Goal: Task Accomplishment & Management: Manage account settings

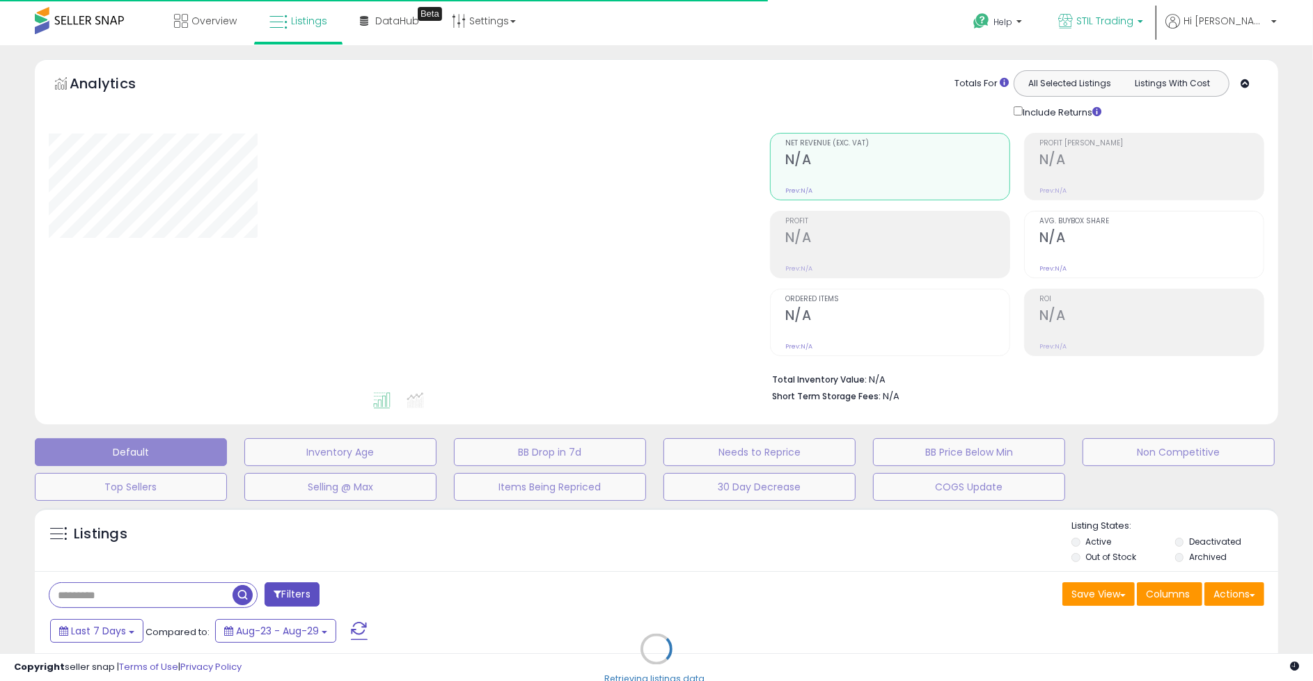
click at [1133, 26] on span "STIL Trading" at bounding box center [1104, 21] width 57 height 14
type input "**********"
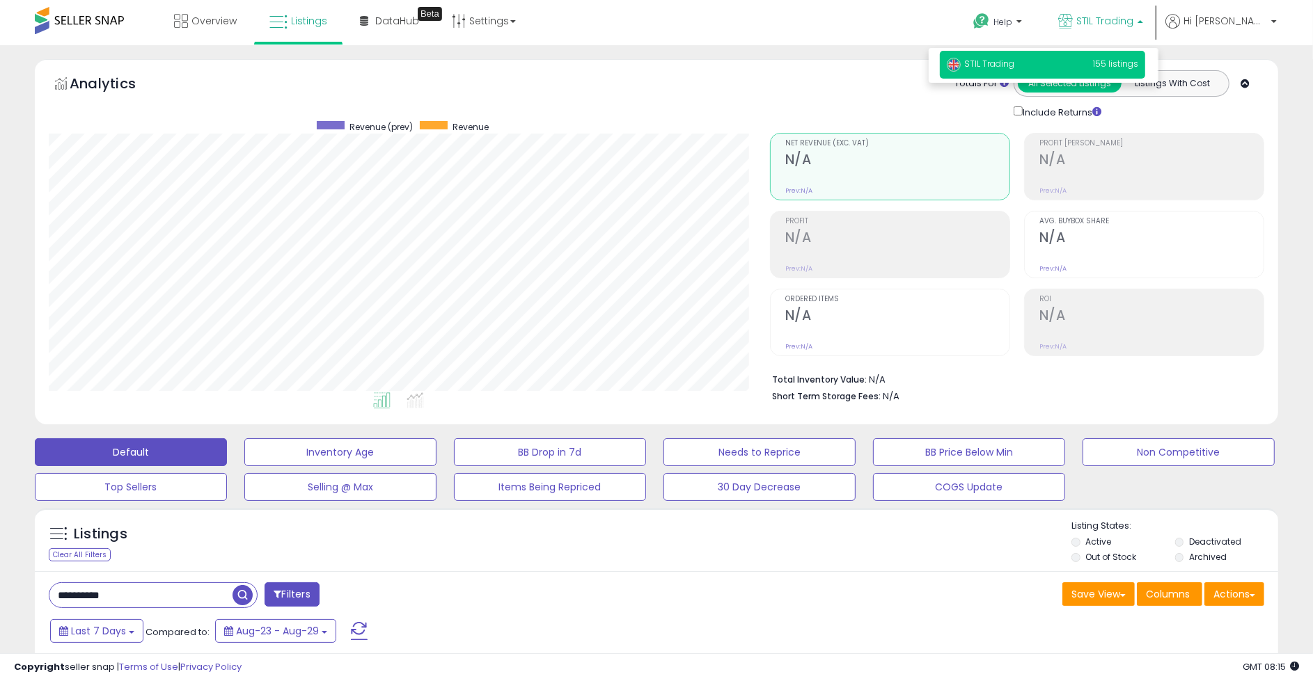
scroll to position [285, 721]
click at [1257, 8] on ul "Help Contact Support Search Knowledge Hub Request a Feature STIL Trading STIL T…" at bounding box center [1119, 24] width 324 height 48
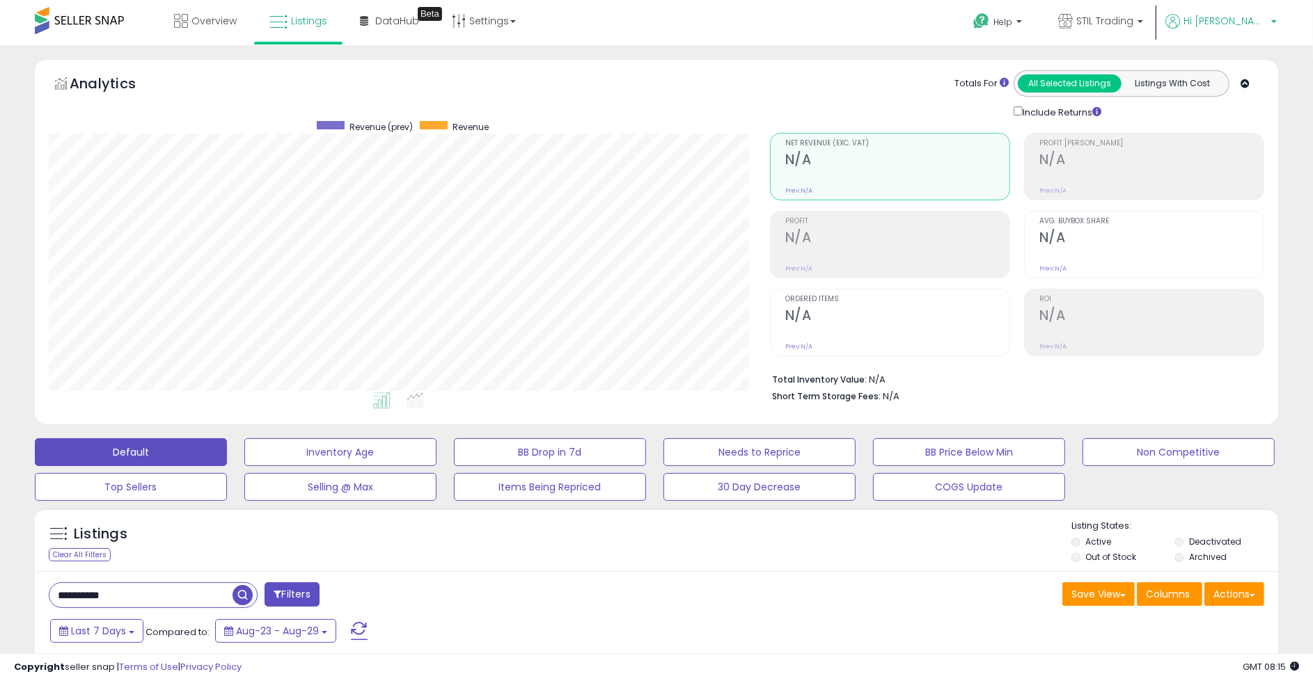
click at [1254, 19] on span "Hi [PERSON_NAME]" at bounding box center [1225, 21] width 84 height 14
click at [1254, 70] on link "Account" at bounding box center [1245, 74] width 37 height 13
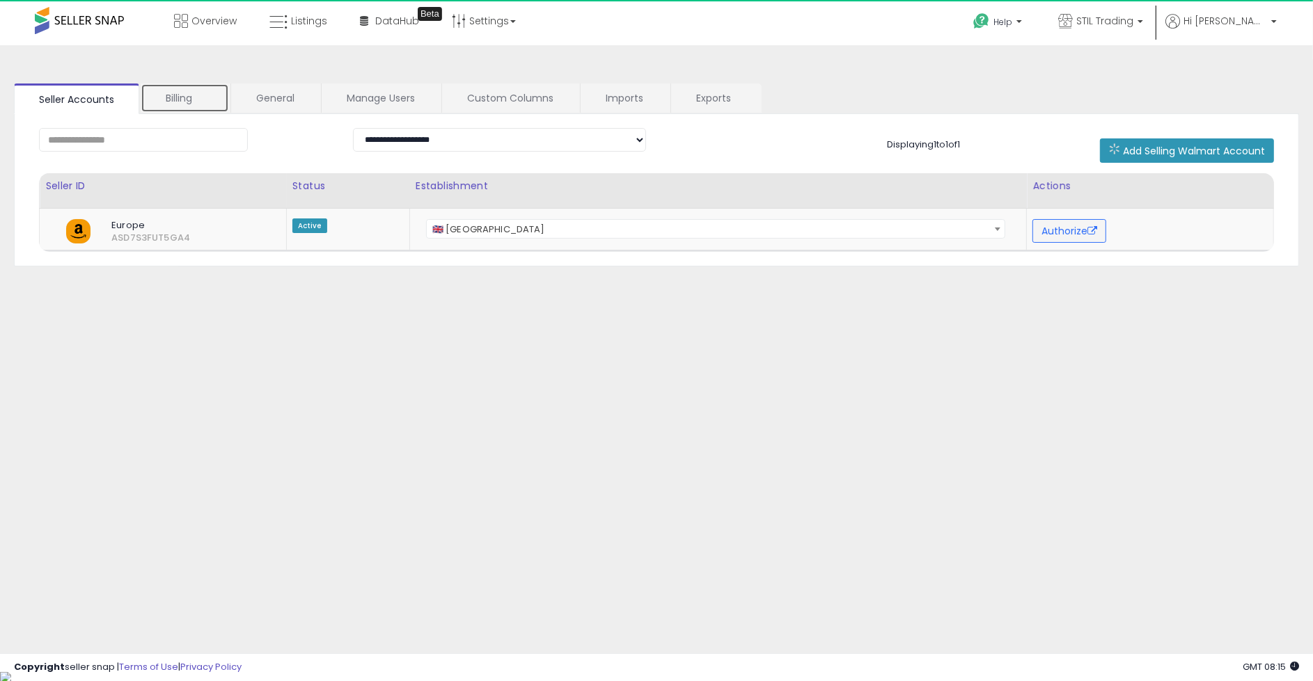
click at [189, 96] on link "Billing" at bounding box center [185, 98] width 88 height 29
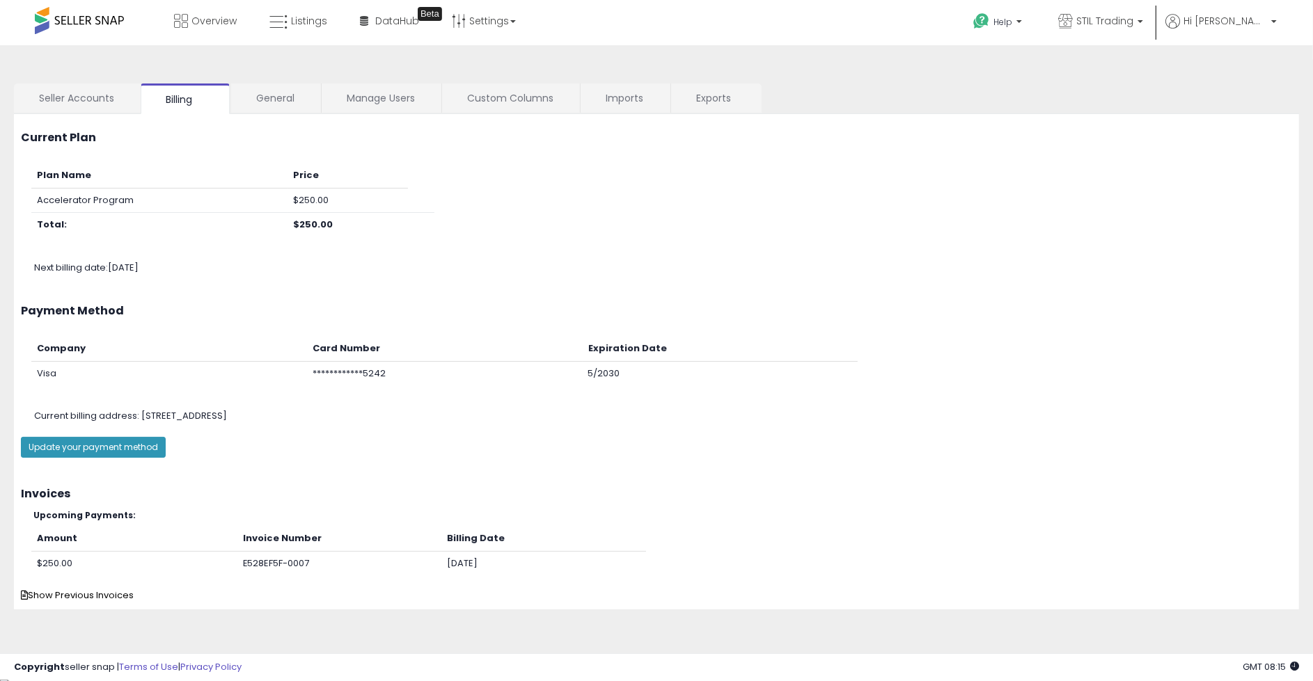
drag, startPoint x: 505, startPoint y: 561, endPoint x: 491, endPoint y: 563, distance: 14.1
click at [491, 563] on td "[DATE]" at bounding box center [543, 563] width 205 height 24
click at [501, 561] on td "[DATE]" at bounding box center [543, 563] width 205 height 24
drag, startPoint x: 503, startPoint y: 559, endPoint x: 443, endPoint y: 560, distance: 60.6
click at [442, 559] on td "[DATE]" at bounding box center [543, 563] width 205 height 24
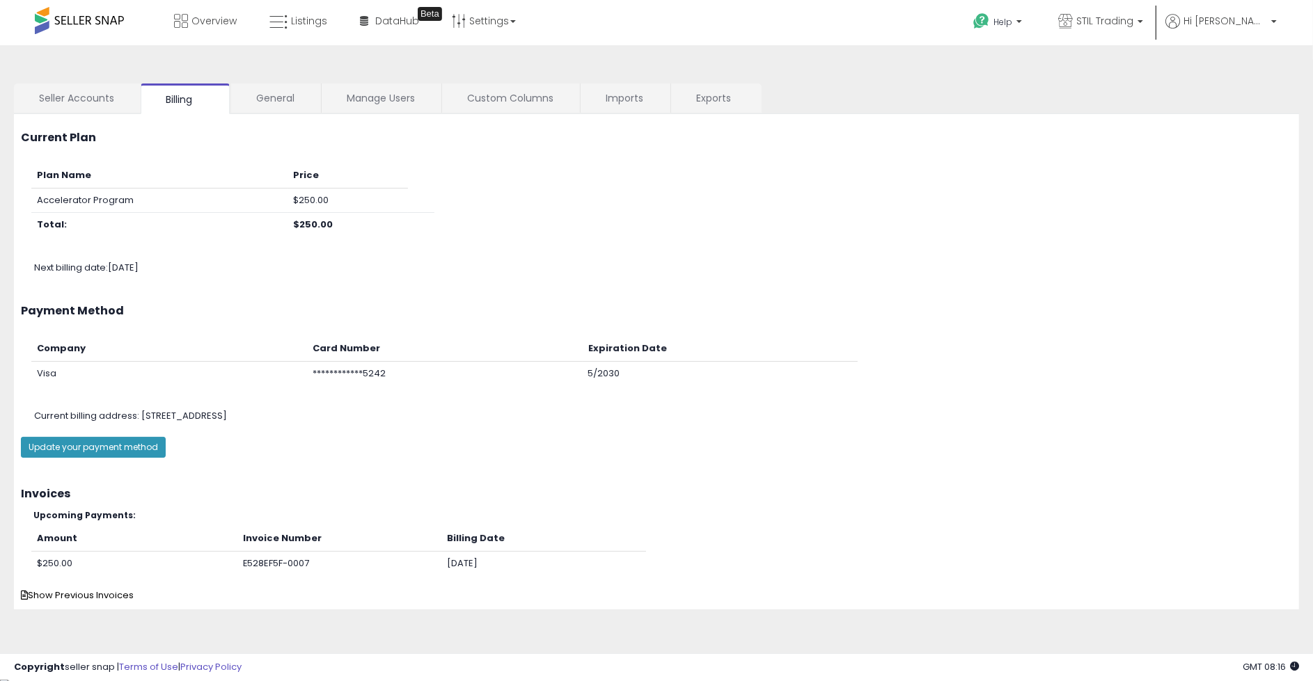
click at [450, 563] on td "[DATE]" at bounding box center [543, 563] width 205 height 24
drag, startPoint x: 448, startPoint y: 563, endPoint x: 547, endPoint y: 563, distance: 99.5
click at [547, 563] on td "[DATE]" at bounding box center [543, 563] width 205 height 24
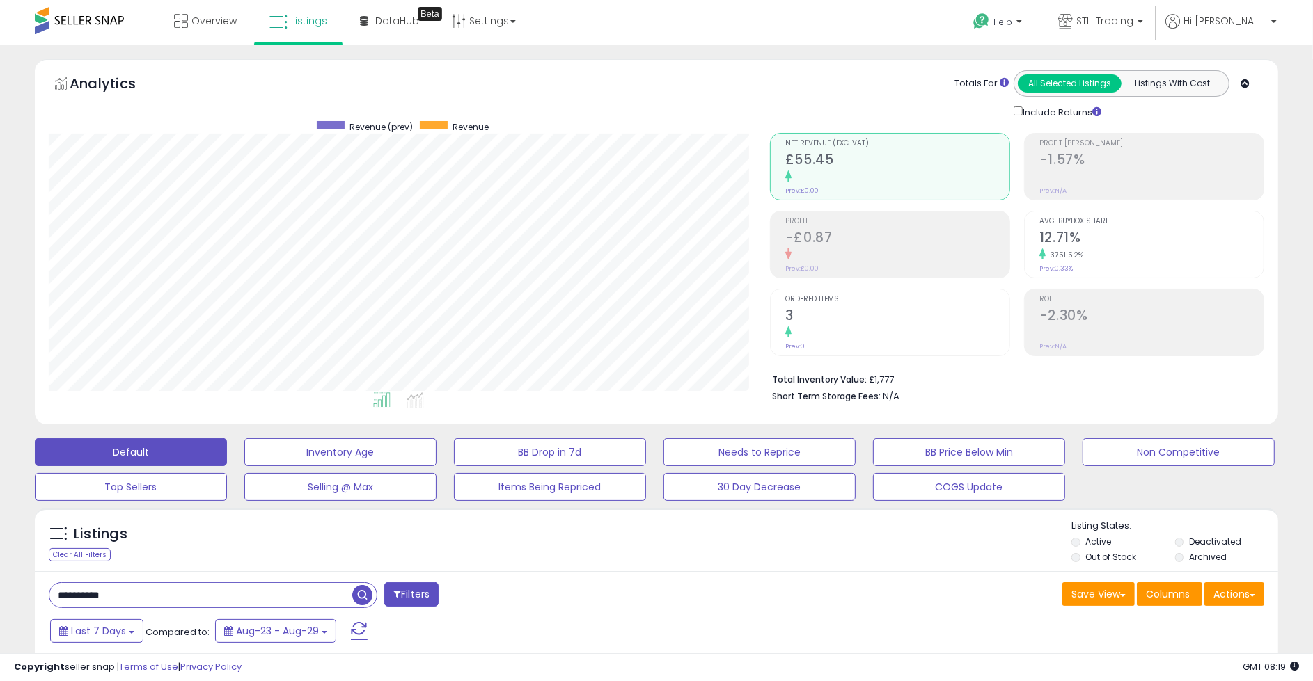
scroll to position [285, 721]
